Goal: Check status: Check status

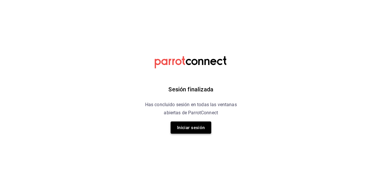
click at [192, 132] on button "Iniciar sesión" at bounding box center [191, 128] width 41 height 12
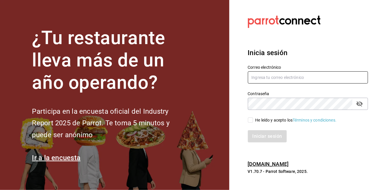
click at [262, 84] on input "text" at bounding box center [308, 77] width 120 height 12
type input "[EMAIL_ADDRESS][DOMAIN_NAME]"
click at [251, 123] on input "He leído y acepto los Términos y condiciones." at bounding box center [250, 119] width 5 height 5
checkbox input "true"
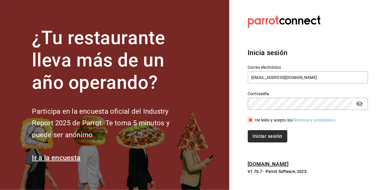
click at [258, 142] on button "Iniciar sesión" at bounding box center [267, 136] width 39 height 12
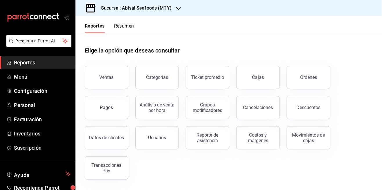
click at [116, 157] on div "Transacciones Pay" at bounding box center [103, 164] width 50 height 30
click at [101, 174] on button "Transacciones Pay" at bounding box center [106, 167] width 43 height 23
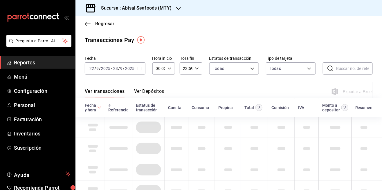
click at [112, 8] on h3 "Sucursal: Abisal Seafoods (MTY)" at bounding box center [133, 8] width 75 height 7
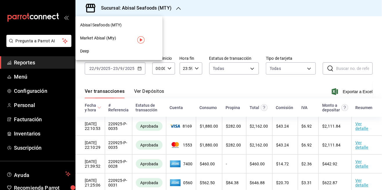
click at [95, 42] on div "Market Abisal (Mty)" at bounding box center [118, 38] width 87 height 13
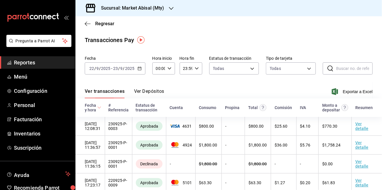
click at [96, 70] on input "9" at bounding box center [97, 68] width 3 height 5
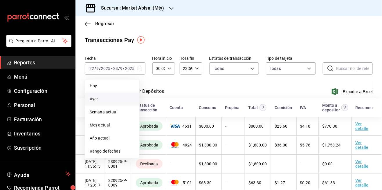
click at [95, 100] on span "Ayer" at bounding box center [112, 99] width 45 height 6
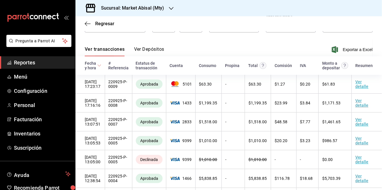
scroll to position [28, 0]
